Goal: Information Seeking & Learning: Learn about a topic

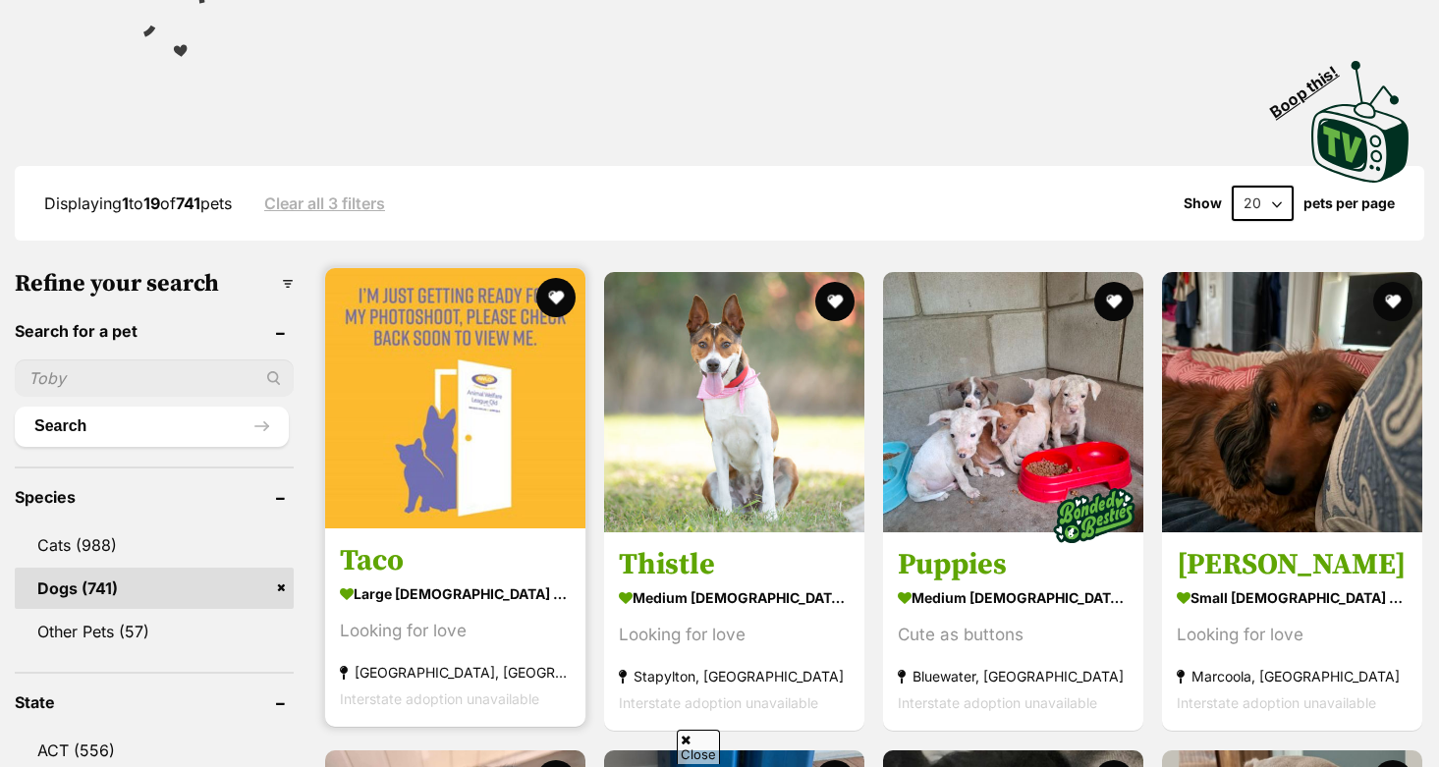
click at [378, 441] on img at bounding box center [455, 398] width 260 height 260
